Goal: Navigation & Orientation: Find specific page/section

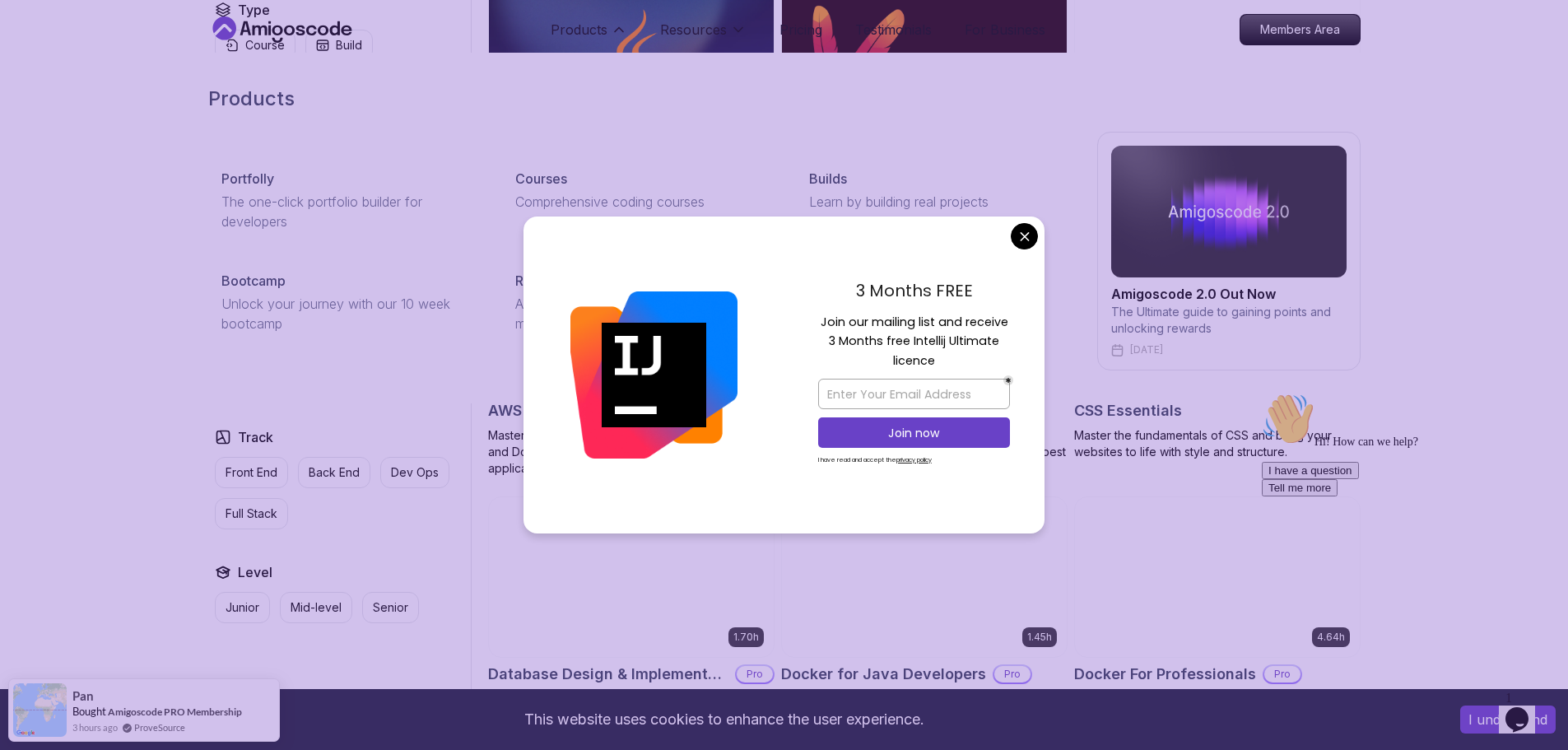
scroll to position [1070, 0]
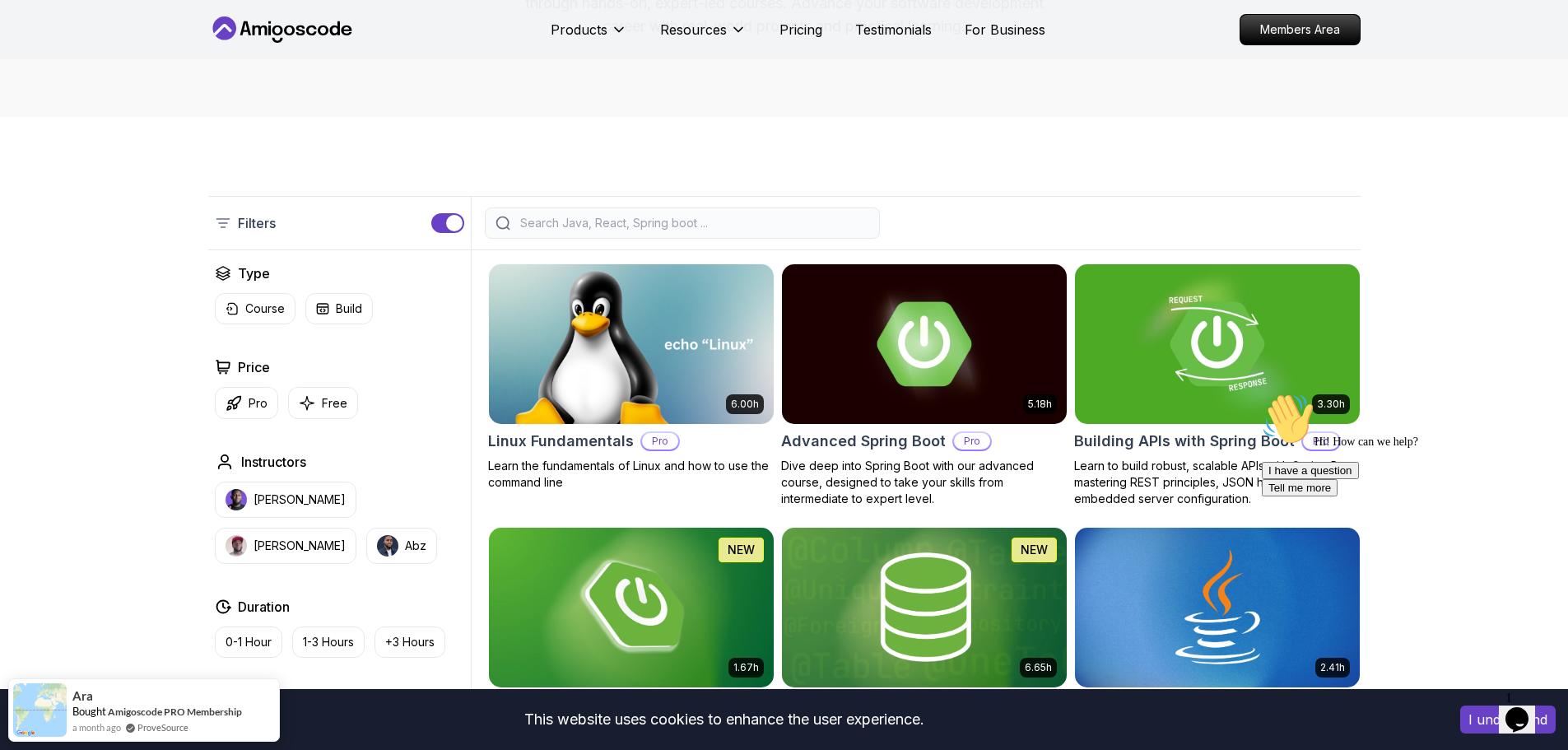
scroll to position [247, 0]
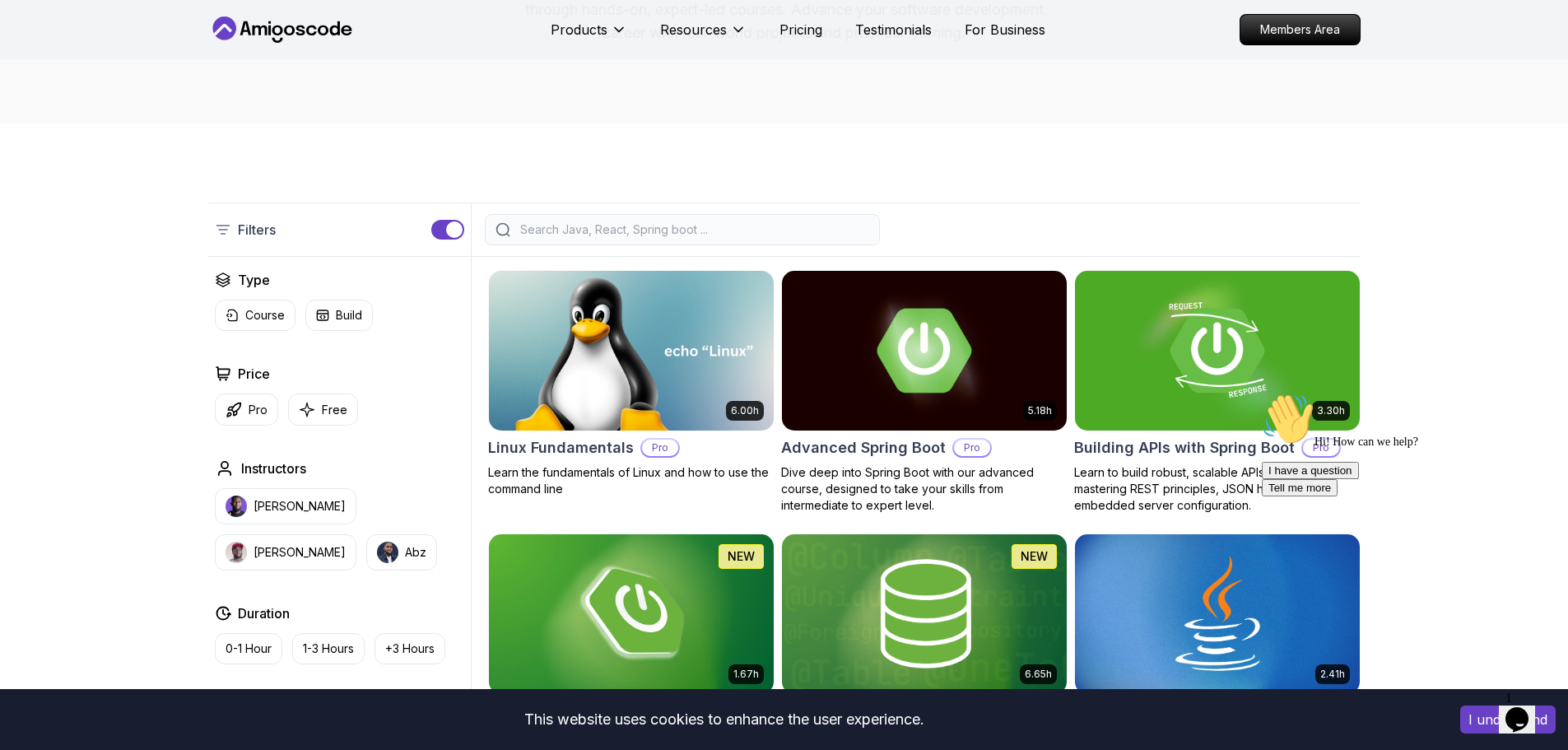
click at [670, 227] on input "search" at bounding box center [693, 229] width 352 height 17
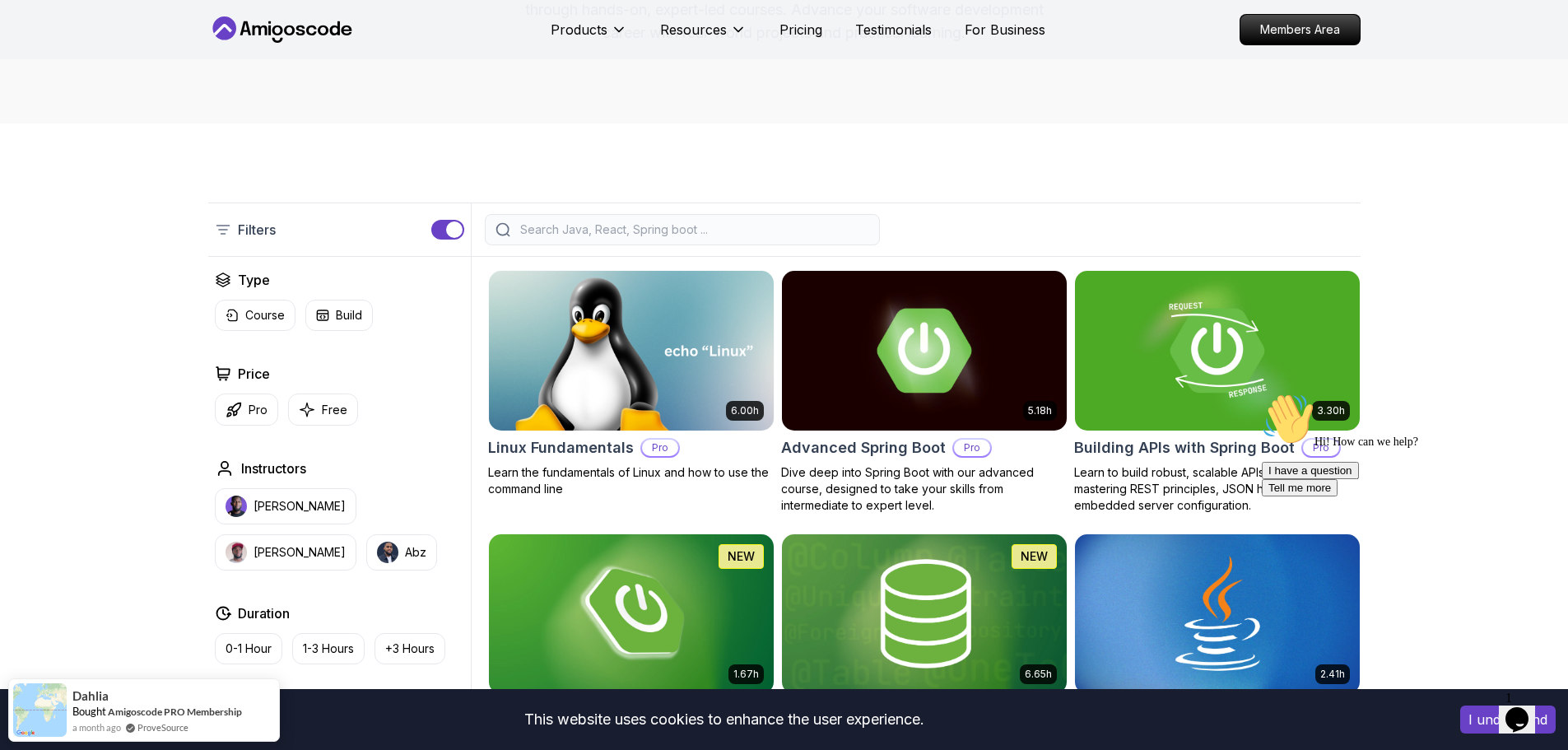
click at [720, 717] on icon "Opens Chat This icon Opens the chat window." at bounding box center [1518, 720] width 26 height 26
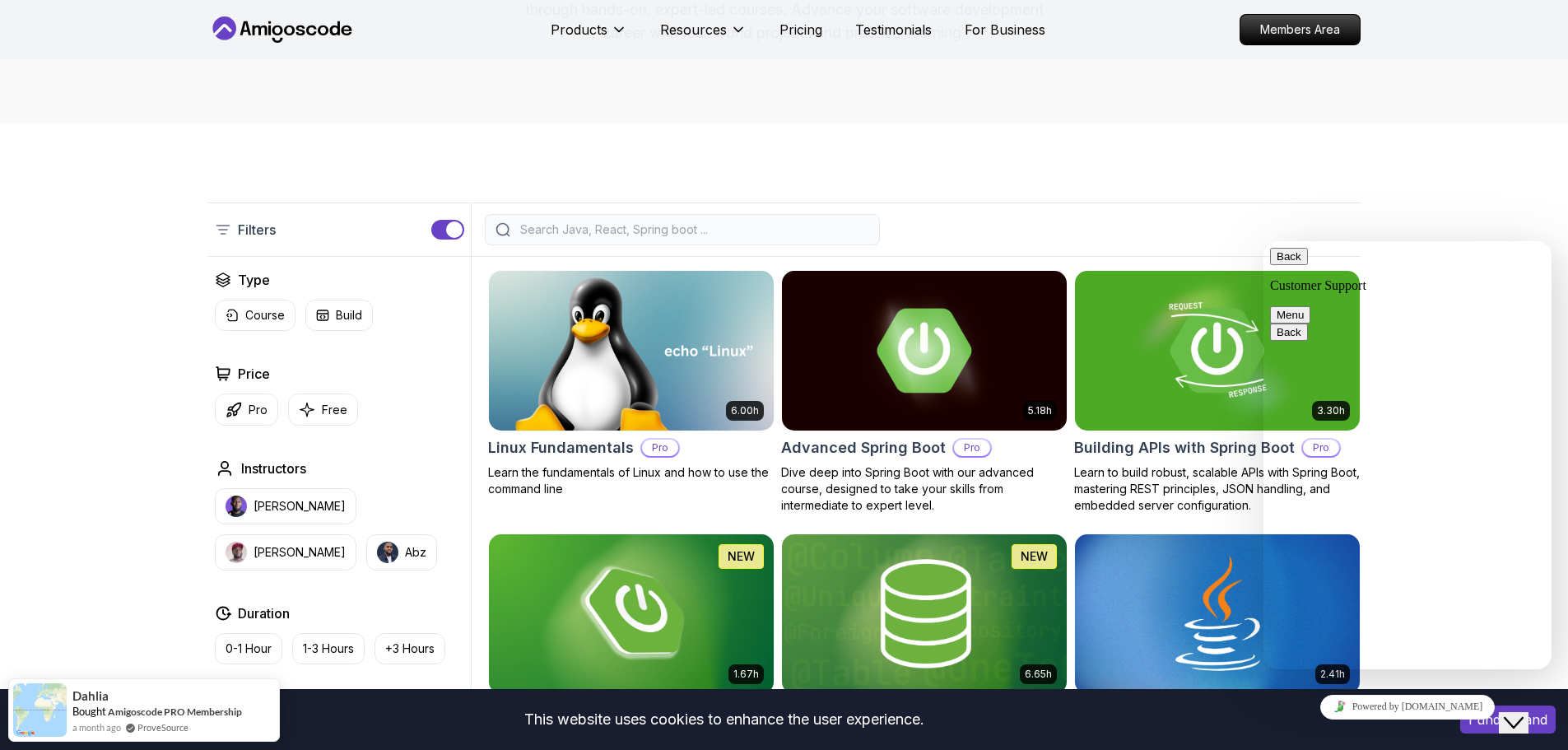
click at [720, 306] on button "Menu" at bounding box center [1291, 315] width 40 height 17
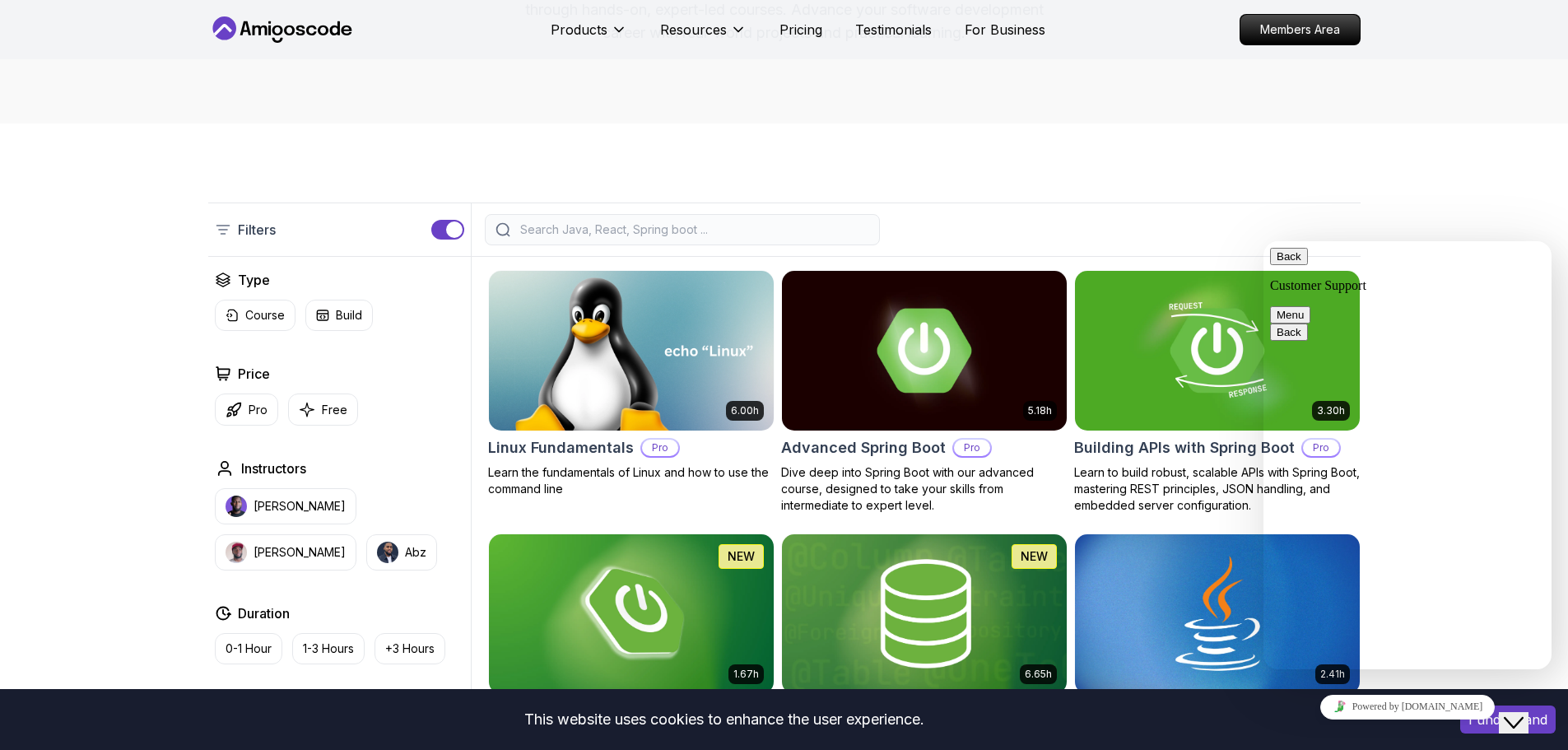
click at [720, 713] on div "Close Chat This icon closes the chat window." at bounding box center [1514, 722] width 20 height 20
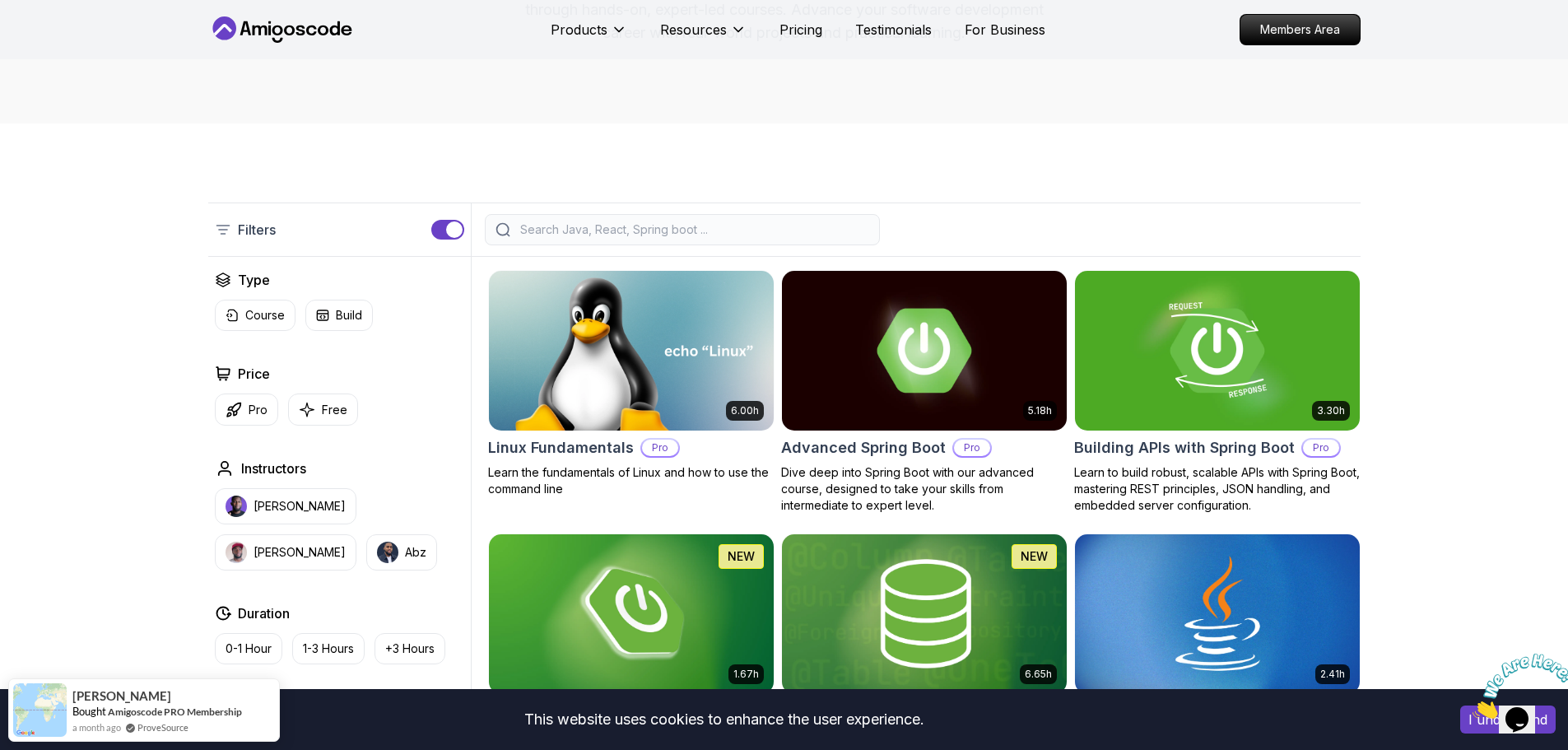
click at [720, 707] on icon "Close" at bounding box center [1473, 714] width 0 height 14
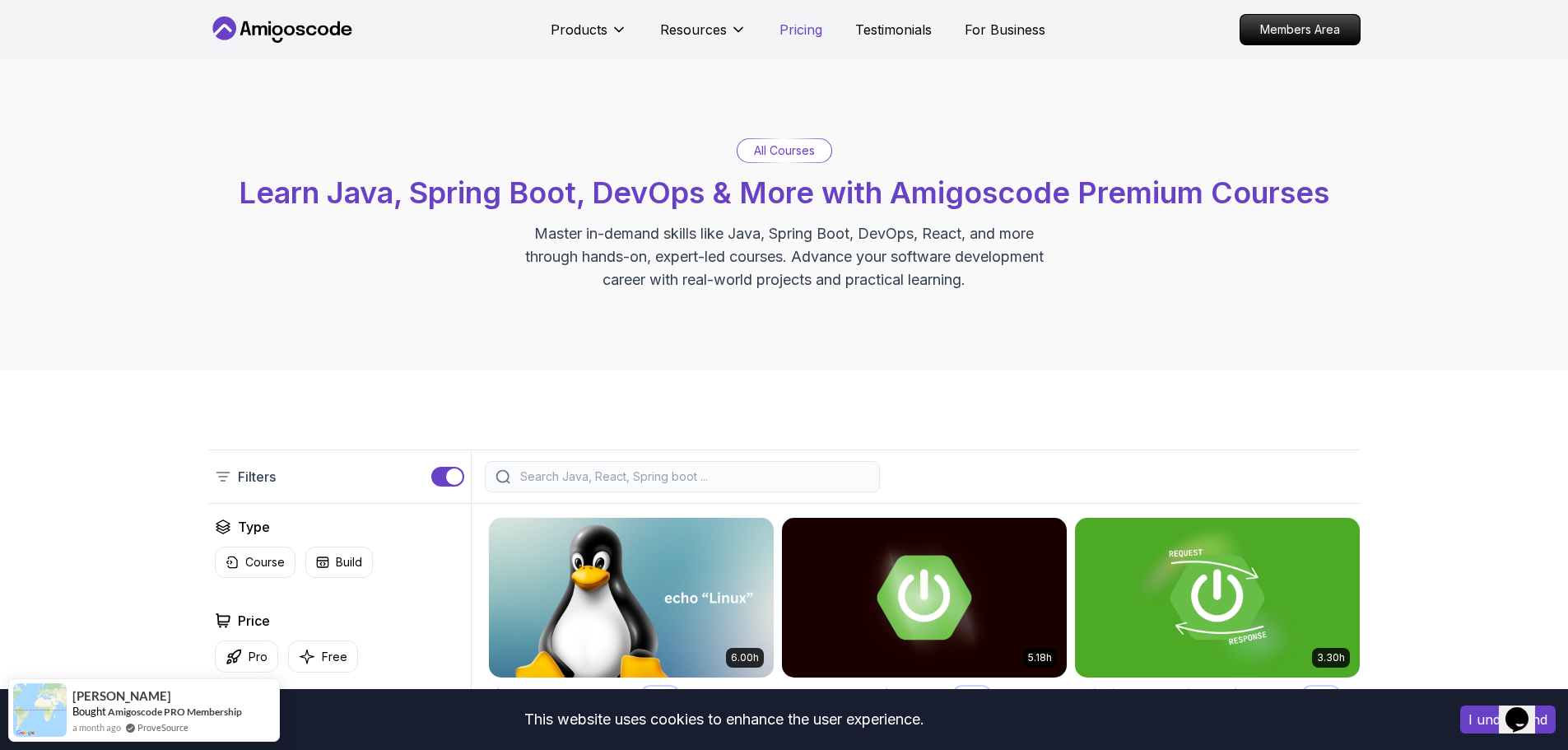
click at [720, 32] on p "Pricing" at bounding box center [801, 30] width 43 height 20
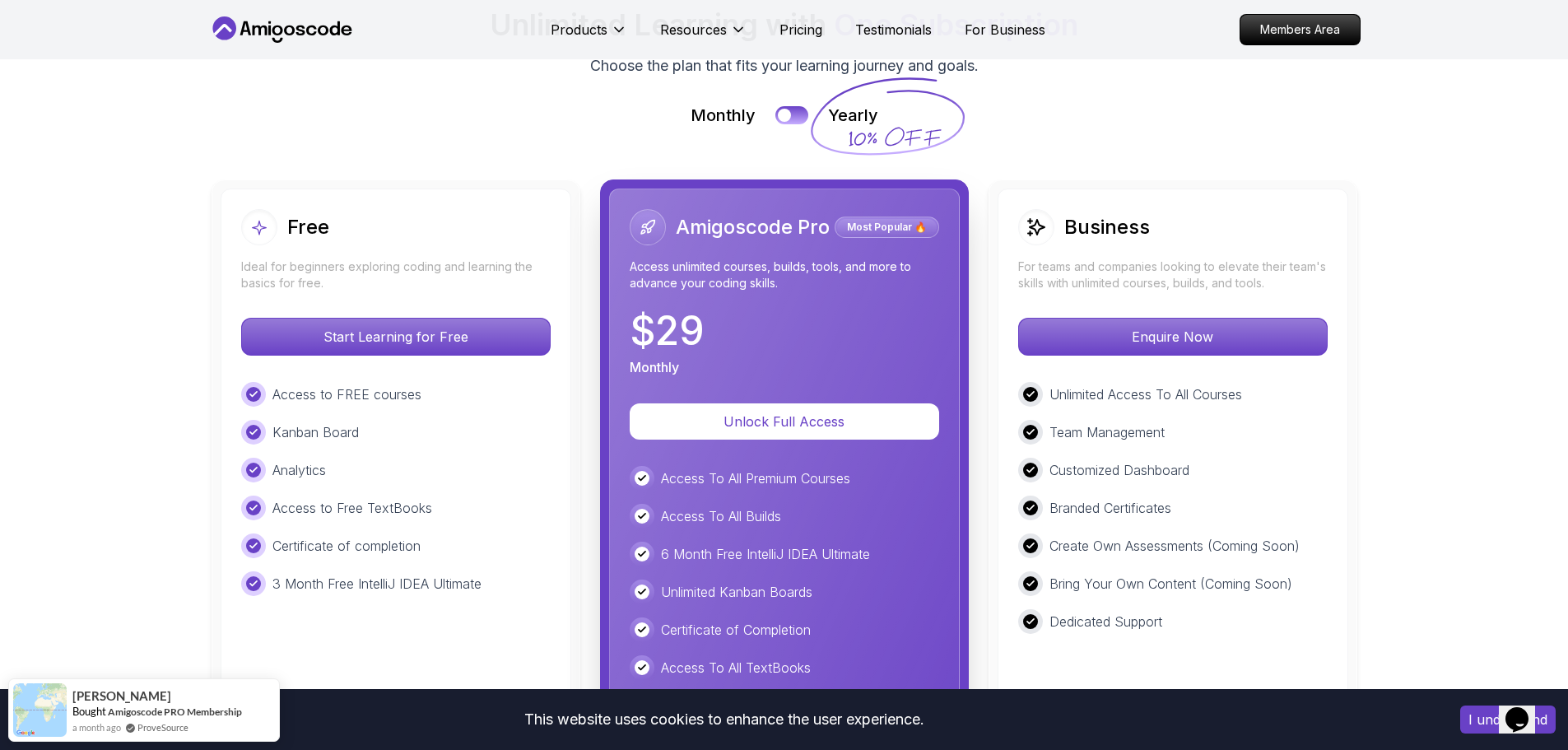
scroll to position [3770, 0]
